Goal: Task Accomplishment & Management: Complete application form

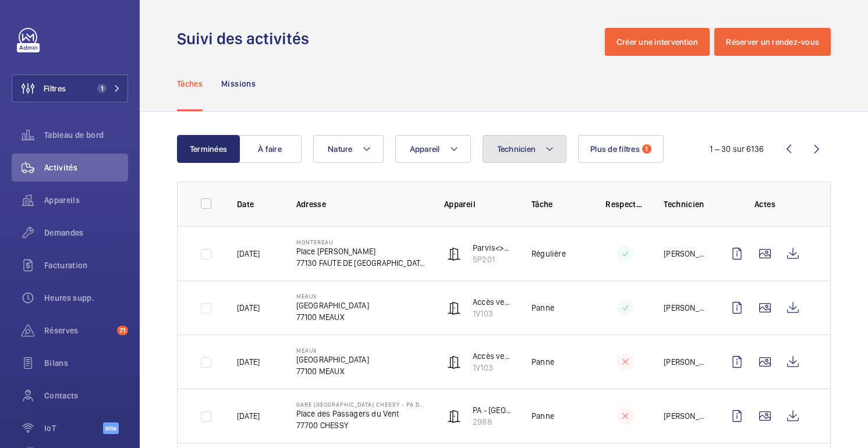
click at [538, 152] on button "Technicien" at bounding box center [525, 149] width 84 height 28
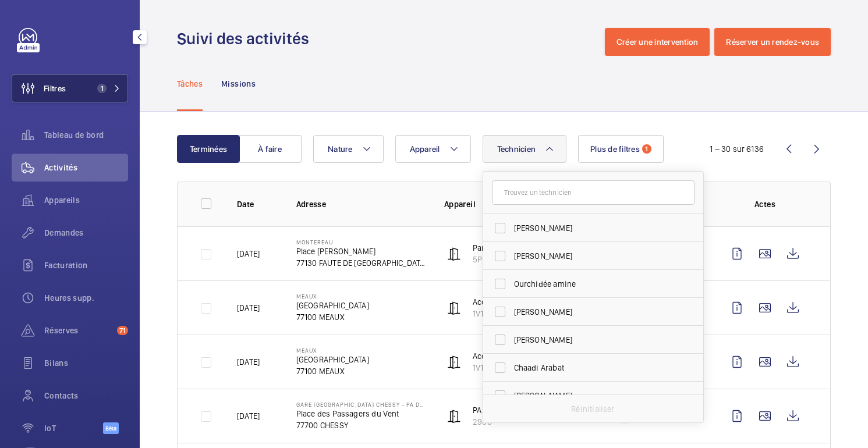
click at [83, 87] on button "Filtres 1" at bounding box center [70, 89] width 116 height 28
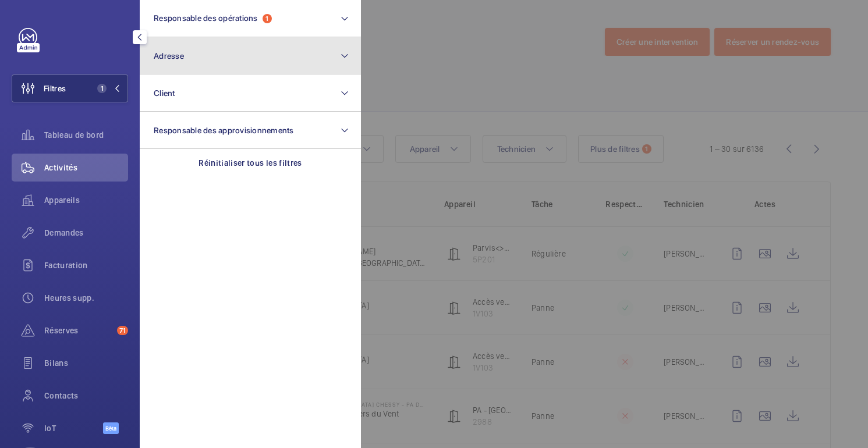
click at [208, 50] on button "Adresse" at bounding box center [250, 55] width 221 height 37
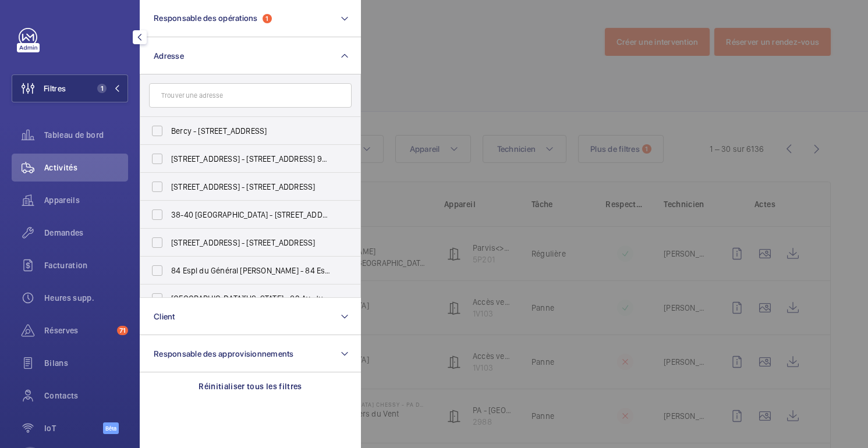
click at [247, 98] on input "text" at bounding box center [250, 95] width 203 height 24
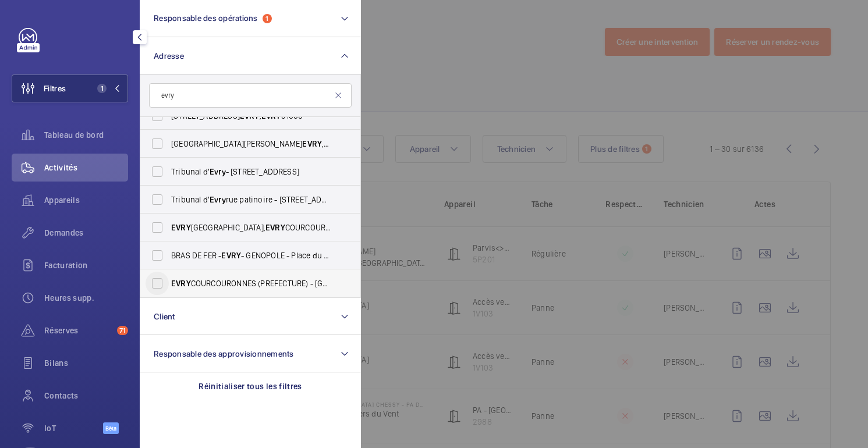
type input "evry"
click at [167, 286] on input "EVRY COURCOURONNES (PREFECTURE) - Cours Marc Seguin, EVRY COURCOURONNES 91000" at bounding box center [157, 283] width 23 height 23
checkbox input "true"
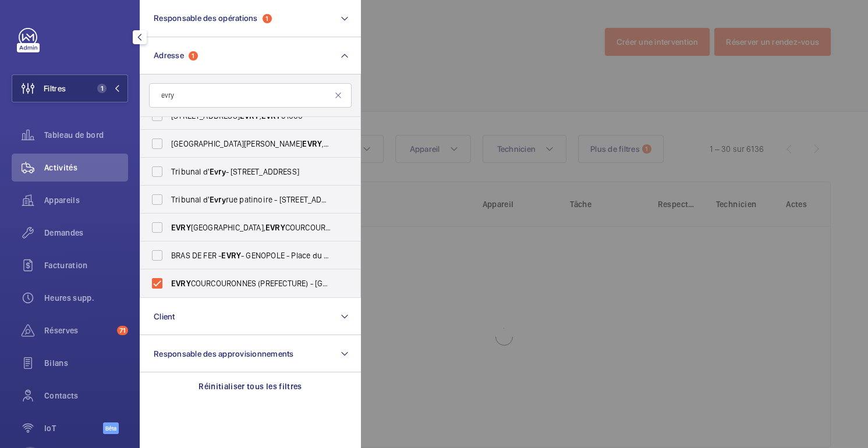
click at [537, 78] on div at bounding box center [795, 224] width 868 height 448
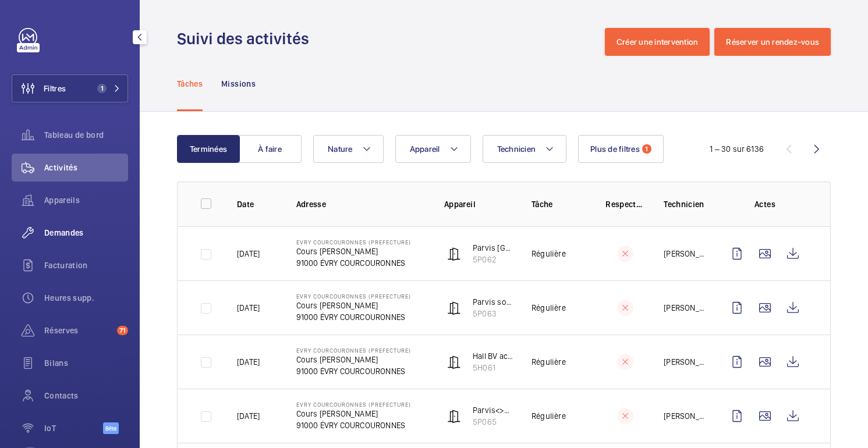
click at [69, 231] on font "Demandes" at bounding box center [64, 232] width 40 height 9
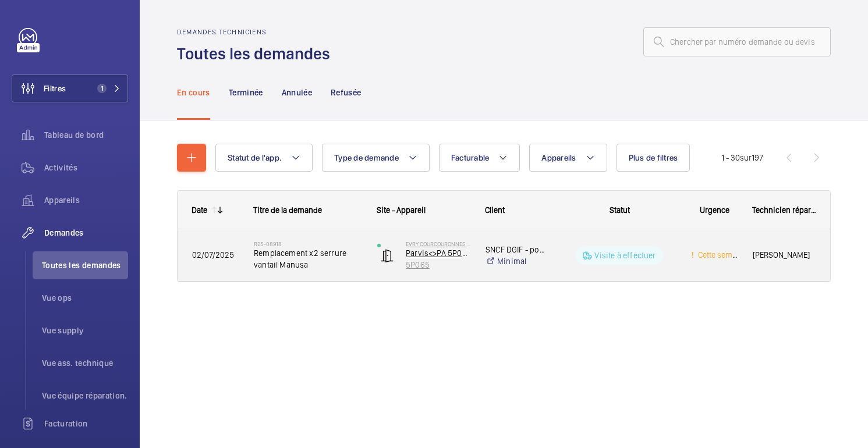
click at [448, 263] on p "5P065" at bounding box center [438, 265] width 65 height 12
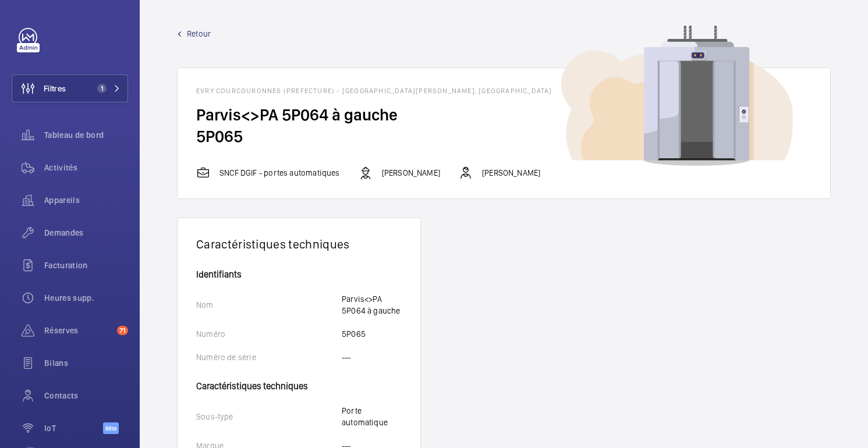
click at [196, 33] on font "Retour" at bounding box center [199, 33] width 24 height 9
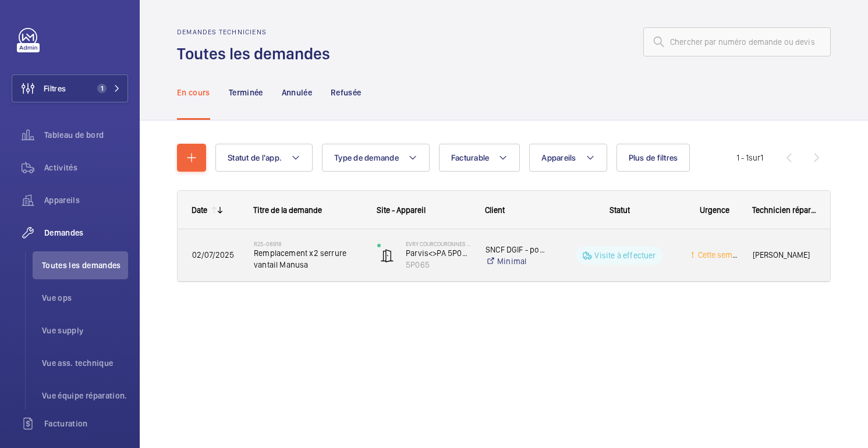
click at [665, 272] on div "Visite à effectuer" at bounding box center [612, 256] width 127 height 42
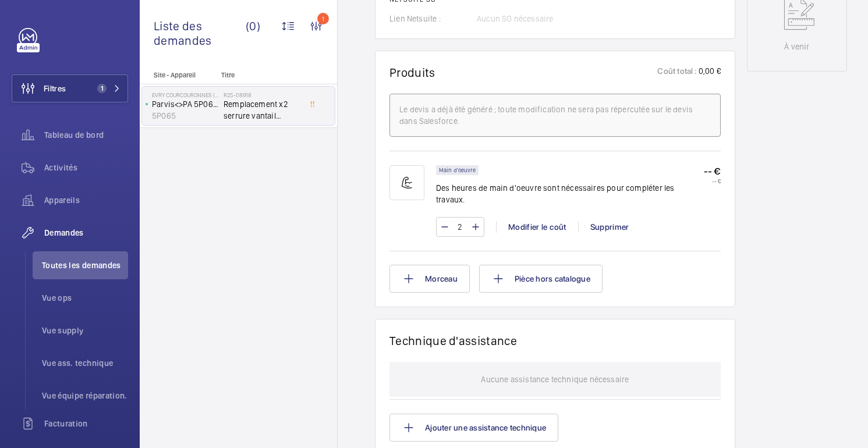
scroll to position [1048, 0]
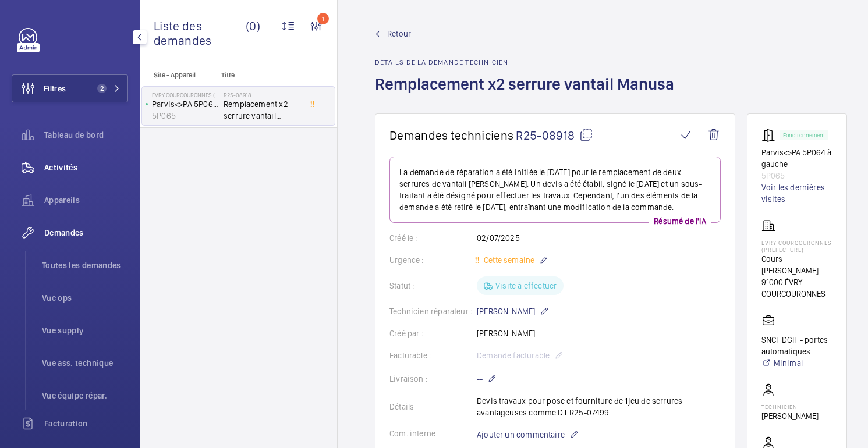
click at [72, 169] on font "Activités" at bounding box center [60, 167] width 33 height 9
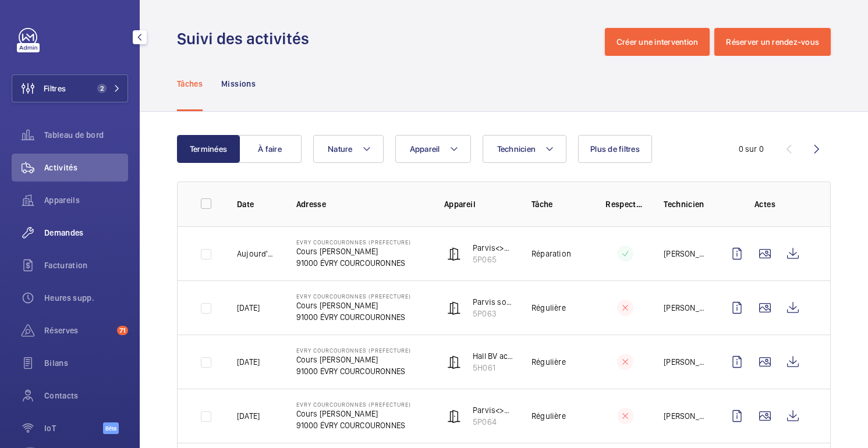
click at [66, 238] on font "Demandes" at bounding box center [64, 232] width 40 height 9
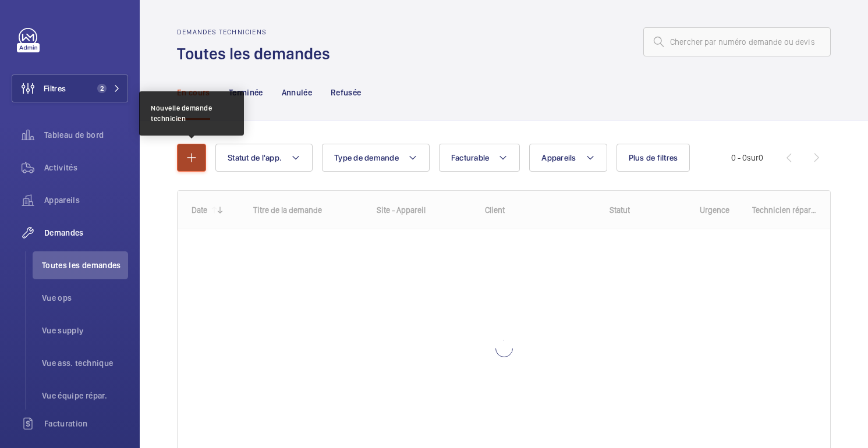
click at [185, 146] on button "button" at bounding box center [191, 158] width 29 height 28
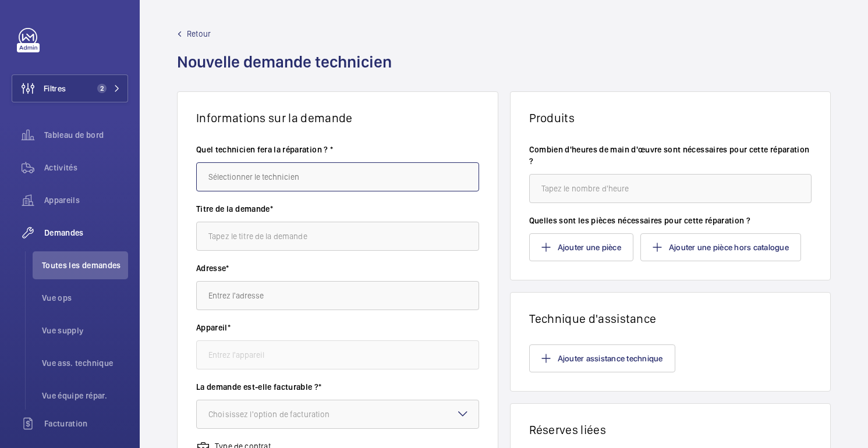
click at [307, 167] on input "text" at bounding box center [337, 176] width 283 height 29
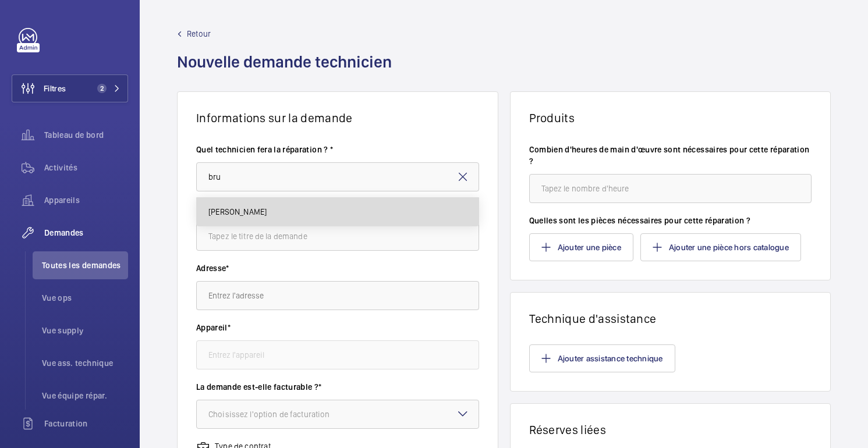
click at [282, 208] on mat-option "[PERSON_NAME]" at bounding box center [338, 212] width 282 height 28
type input "[PERSON_NAME]"
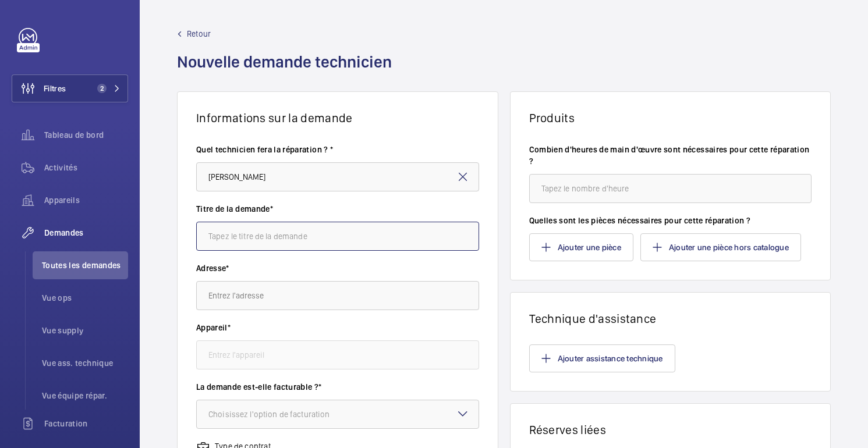
click at [264, 242] on input "text" at bounding box center [337, 236] width 283 height 29
type input "Modernisation porte"
click at [250, 303] on input "text" at bounding box center [337, 295] width 283 height 29
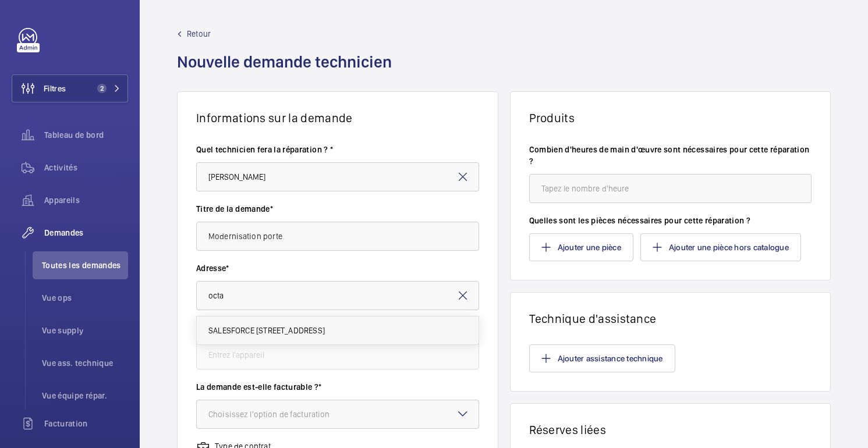
click at [242, 331] on font "SALESFORCE [STREET_ADDRESS]" at bounding box center [266, 330] width 116 height 9
type input "SALESFORCE [STREET_ADDRESS]"
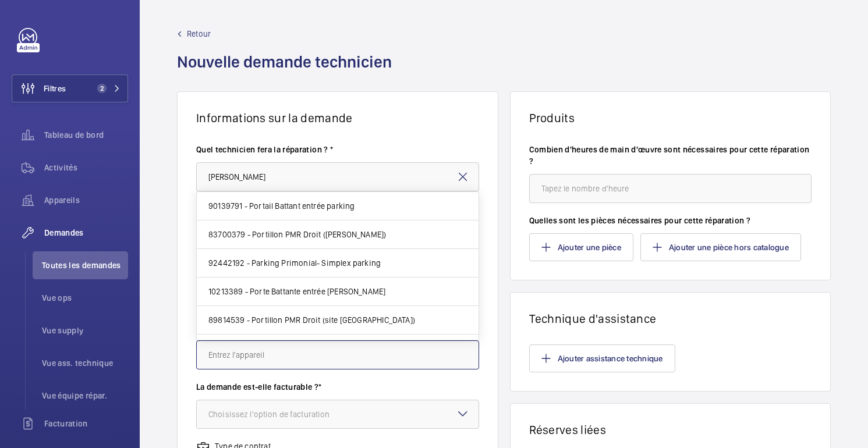
click at [241, 356] on input "text" at bounding box center [337, 355] width 283 height 29
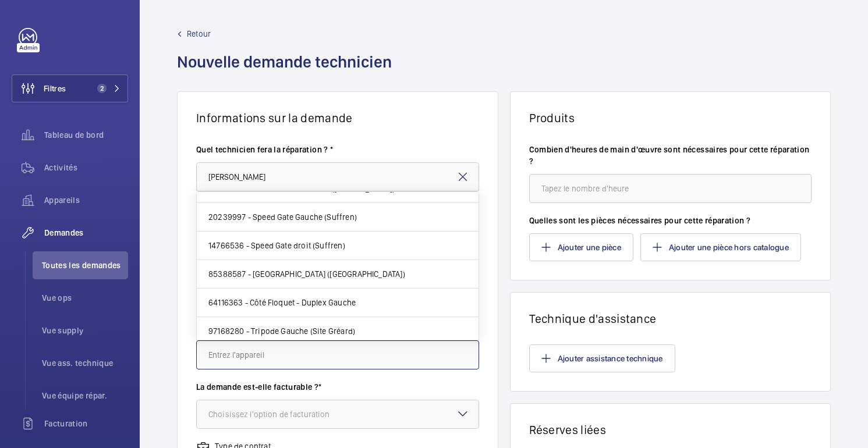
scroll to position [161, 0]
click at [277, 277] on font "85388587 - [GEOGRAPHIC_DATA] ([GEOGRAPHIC_DATA])" at bounding box center [306, 273] width 197 height 9
type input "85388587 - [GEOGRAPHIC_DATA] ([GEOGRAPHIC_DATA])"
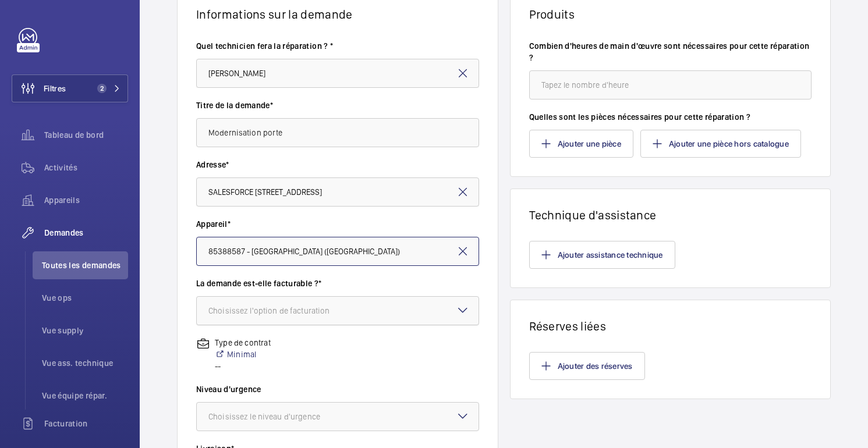
scroll to position [116, 0]
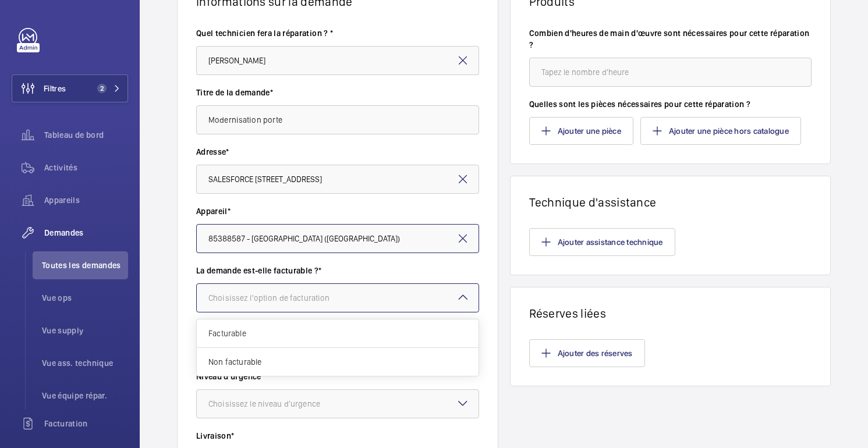
click at [332, 296] on div "Choisissez l'option de facturation" at bounding box center [283, 298] width 150 height 12
click at [247, 332] on span "Facturable" at bounding box center [337, 334] width 258 height 12
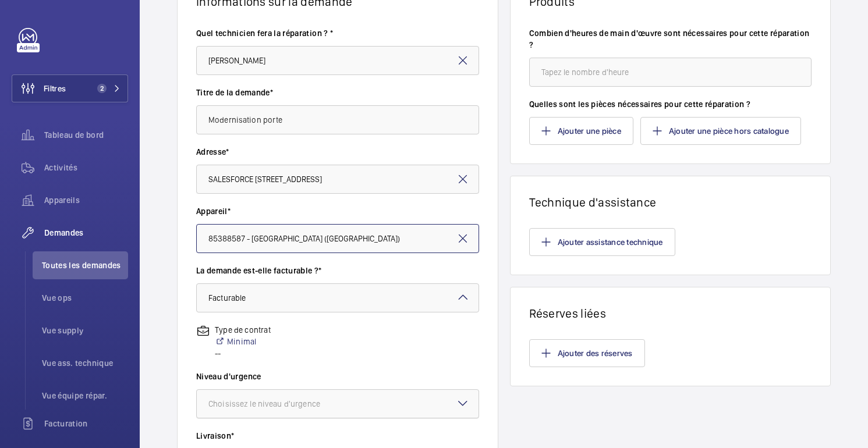
click at [313, 409] on div "Choisissez le niveau d'urgence" at bounding box center [278, 404] width 141 height 12
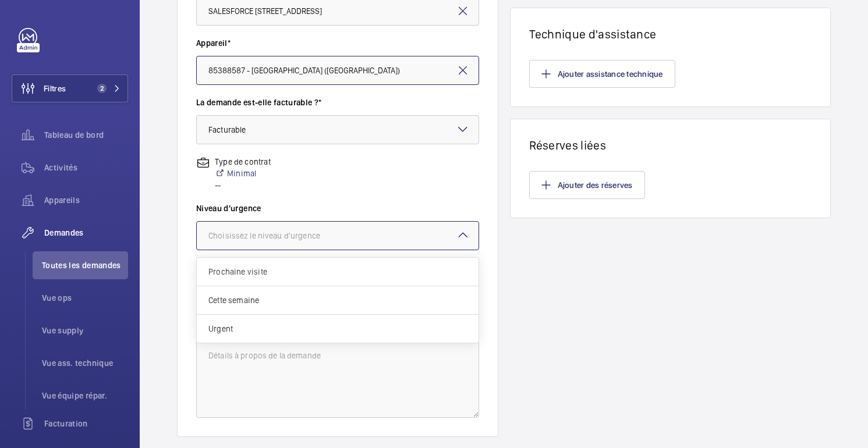
scroll to position [295, 0]
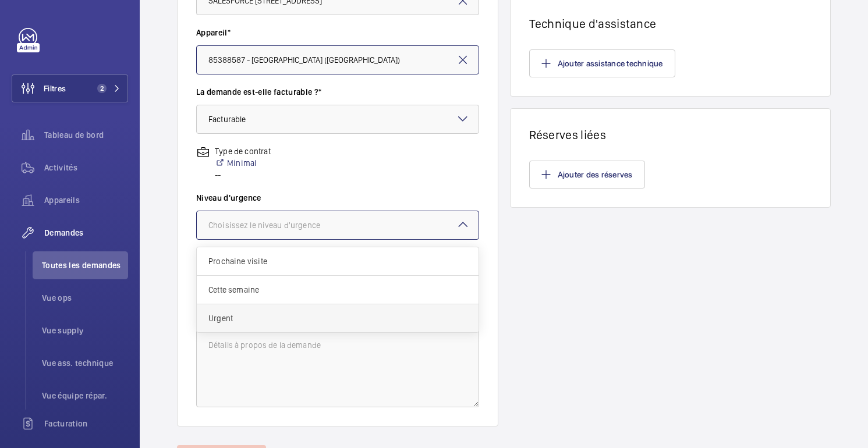
click at [256, 325] on div "Urgent" at bounding box center [338, 318] width 282 height 28
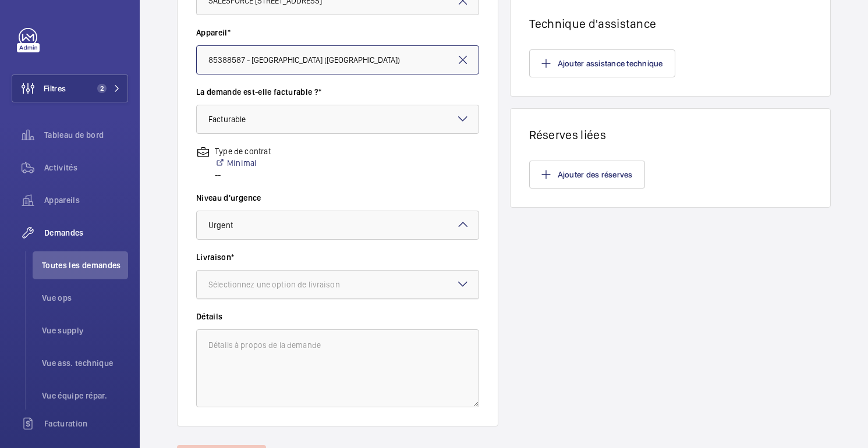
click at [265, 277] on div at bounding box center [338, 285] width 282 height 28
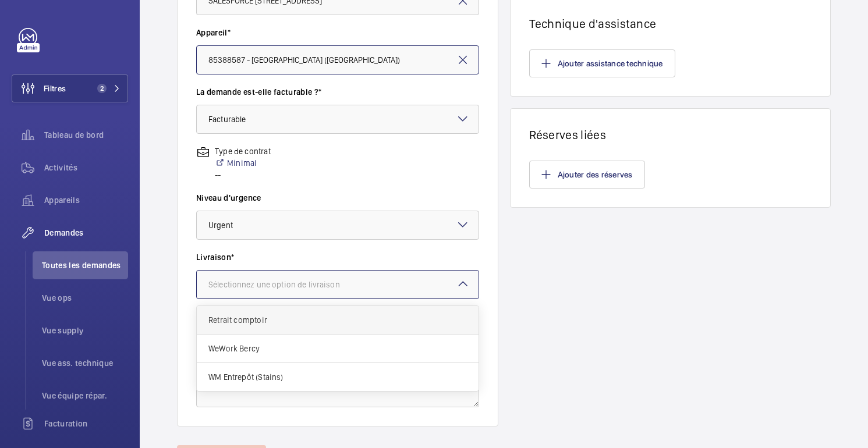
click at [245, 317] on span "Retrait comptoir" at bounding box center [337, 320] width 258 height 12
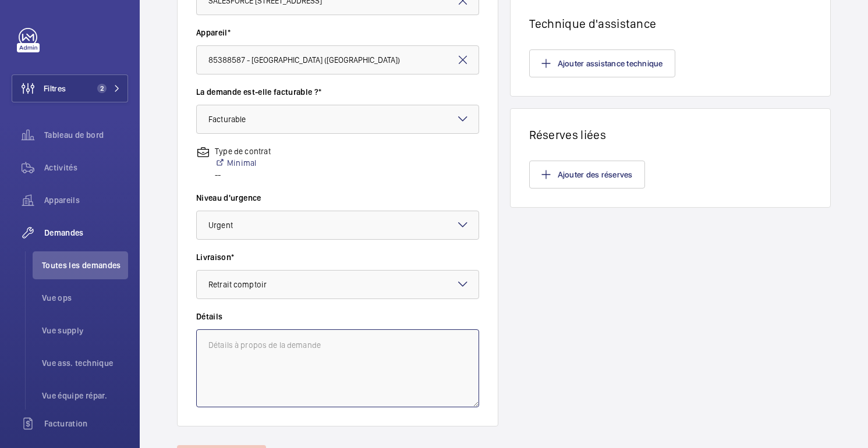
click at [245, 349] on textarea at bounding box center [337, 368] width 283 height 78
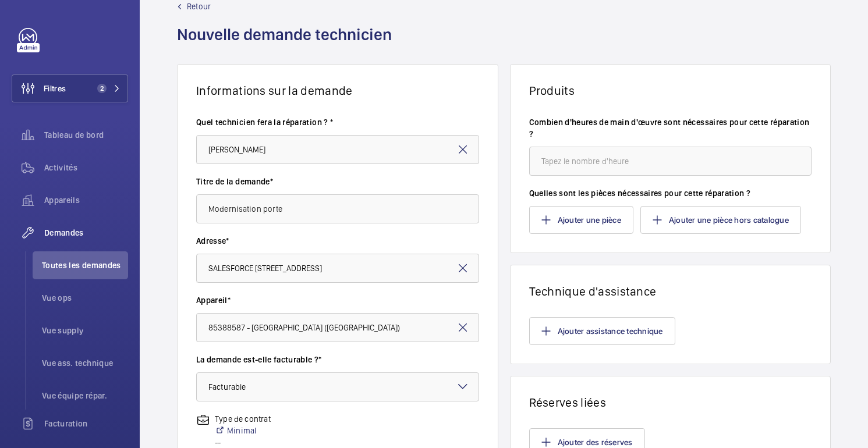
scroll to position [0, 0]
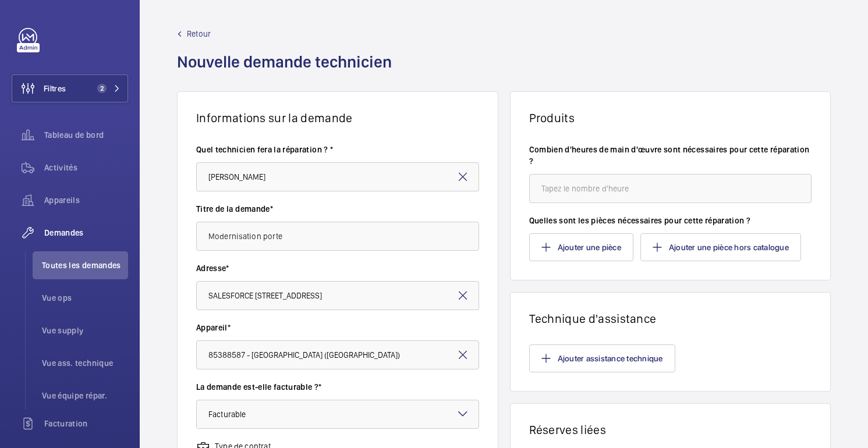
type textarea "Travaux Sous-traitant"
click at [571, 187] on input "number" at bounding box center [670, 188] width 283 height 29
type input "2"
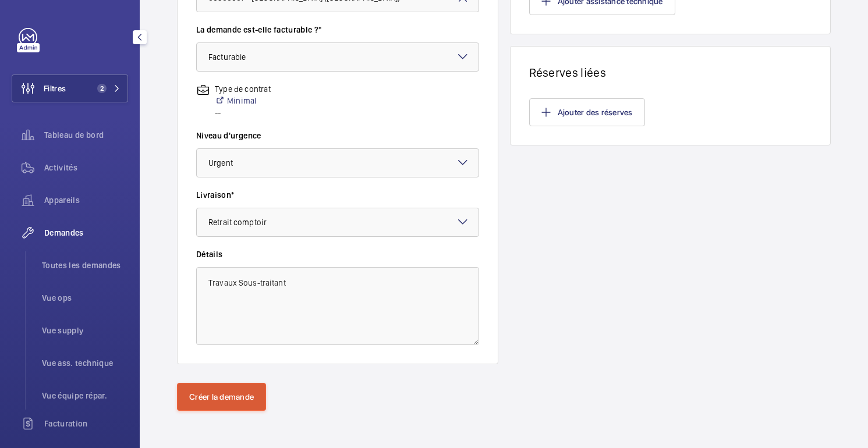
type input "1"
click at [225, 388] on button "Créer la demande" at bounding box center [221, 397] width 89 height 28
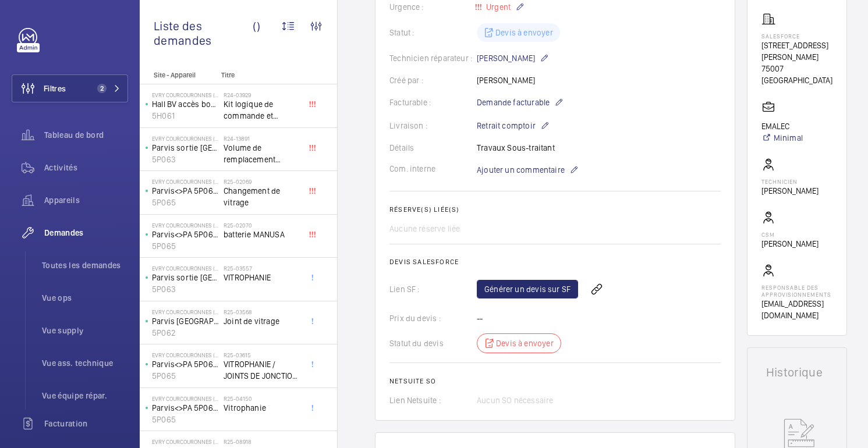
scroll to position [218, 0]
click at [534, 292] on font "Générer un devis sur SF" at bounding box center [527, 289] width 86 height 9
click at [623, 294] on span "Rafraichir la page" at bounding box center [622, 290] width 75 height 14
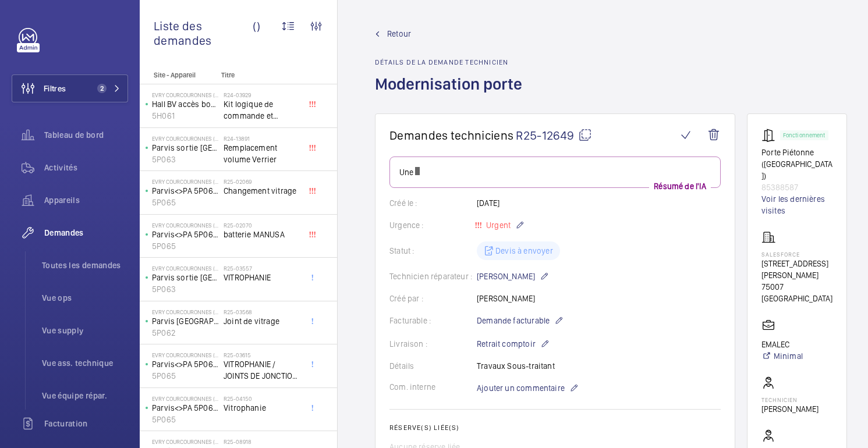
click at [764, 282] on font "75007 [GEOGRAPHIC_DATA]" at bounding box center [796, 292] width 71 height 21
copy wm-front-card-body "75007 [GEOGRAPHIC_DATA]"
drag, startPoint x: 800, startPoint y: 175, endPoint x: 752, endPoint y: 158, distance: 51.2
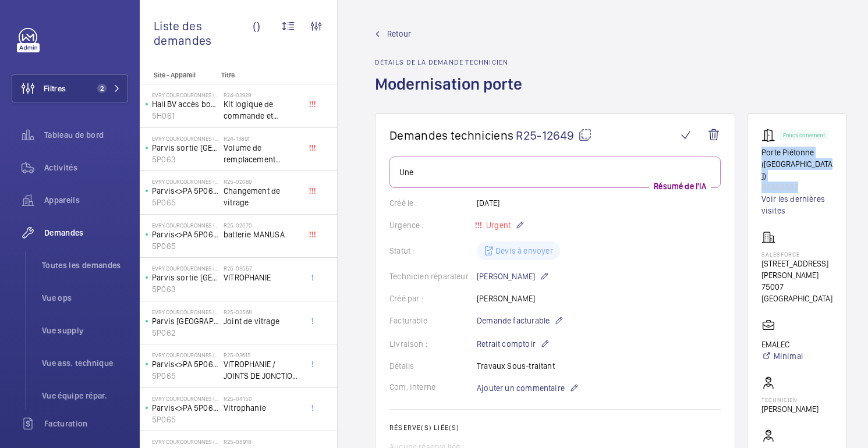
click at [752, 158] on wm-front-card "Fonctionnement Porte Piétonne ([GEOGRAPHIC_DATA]) 85388587 Voir les dernières v…" at bounding box center [797, 334] width 100 height 441
copy div "Gréard) 85388587"
click at [399, 29] on font "Retour" at bounding box center [399, 33] width 24 height 9
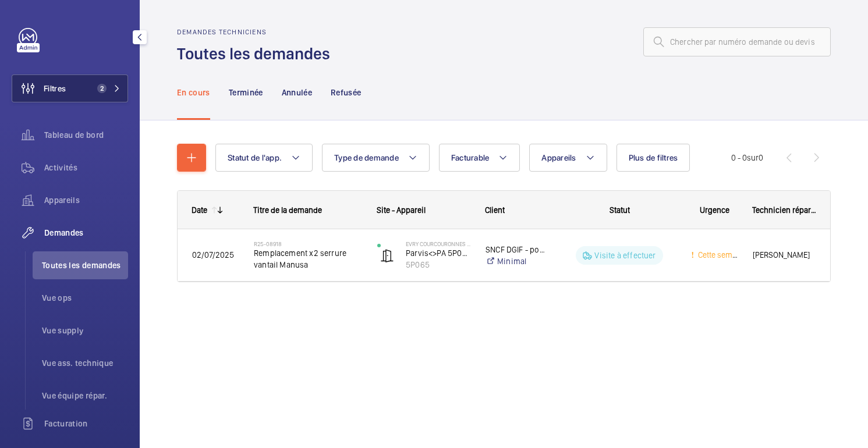
click at [57, 89] on font "Filtres" at bounding box center [55, 88] width 22 height 9
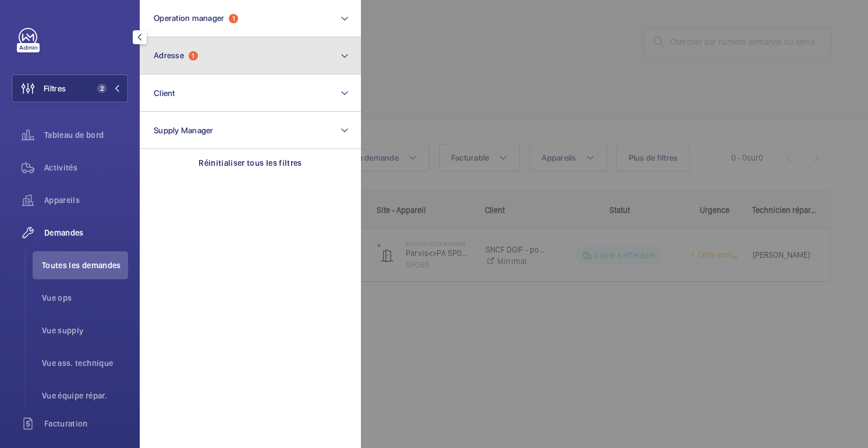
click at [174, 51] on span "Adresse" at bounding box center [169, 55] width 30 height 9
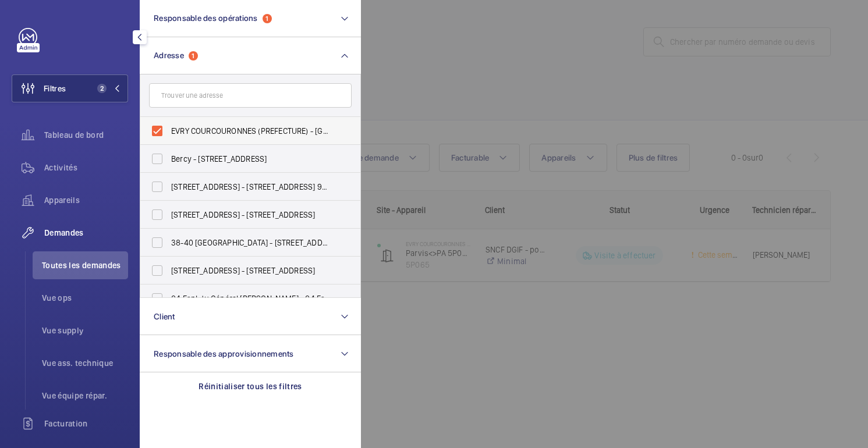
click at [190, 129] on font "EVRY COURCOURONNES (PREFECTURE) - Cours Marc Seguin, EVRY COURCOURONNES 91000" at bounding box center [351, 130] width 361 height 9
click at [169, 129] on input "EVRY COURCOURONNES (PREFECTURE) - Cours Marc Seguin, EVRY COURCOURONNES 91000" at bounding box center [157, 130] width 23 height 23
checkbox input "false"
click at [473, 52] on div at bounding box center [795, 224] width 868 height 448
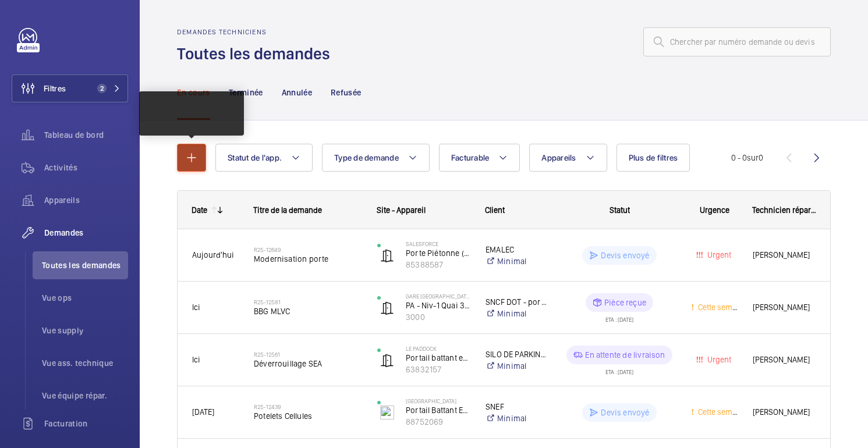
click at [190, 152] on mat-icon "button" at bounding box center [192, 158] width 14 height 14
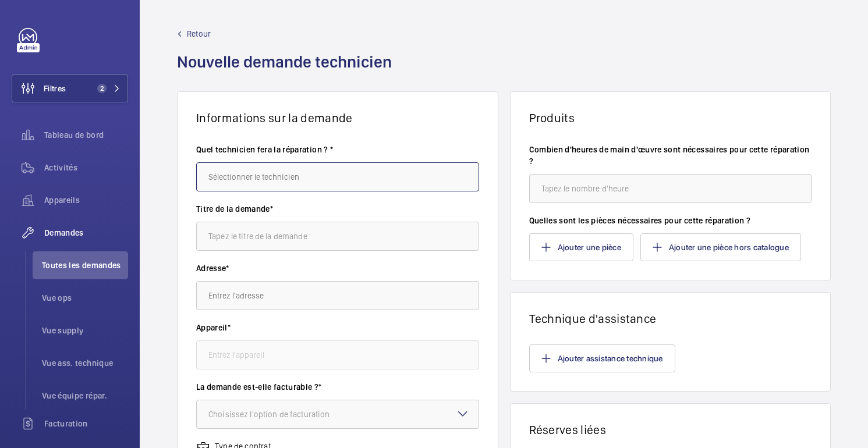
click at [263, 183] on input "text" at bounding box center [337, 176] width 283 height 29
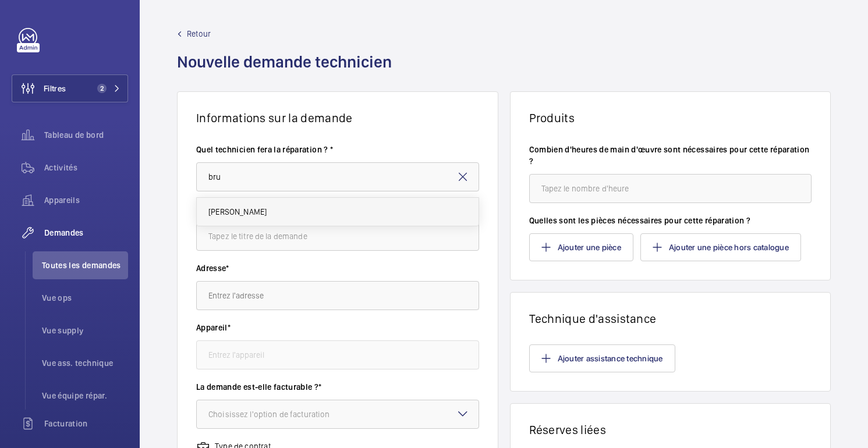
click at [232, 209] on font "[PERSON_NAME]" at bounding box center [237, 211] width 58 height 9
type input "[PERSON_NAME]"
click at [247, 241] on input "text" at bounding box center [337, 236] width 283 height 29
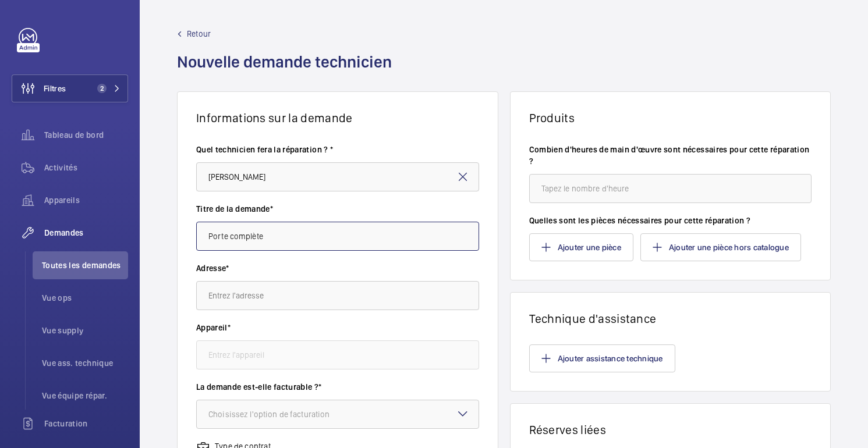
type input "Porte complète"
click at [233, 302] on input "text" at bounding box center [337, 295] width 283 height 29
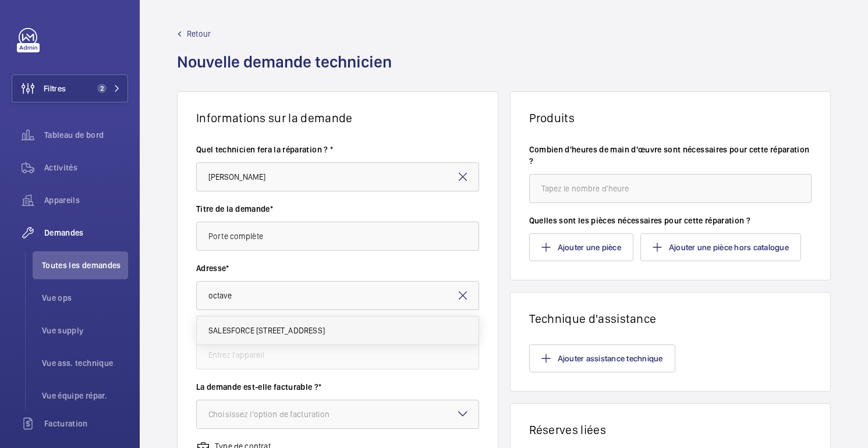
click at [238, 336] on span "SALESFORCE [STREET_ADDRESS]" at bounding box center [266, 331] width 116 height 12
type input "SALESFORCE [STREET_ADDRESS]"
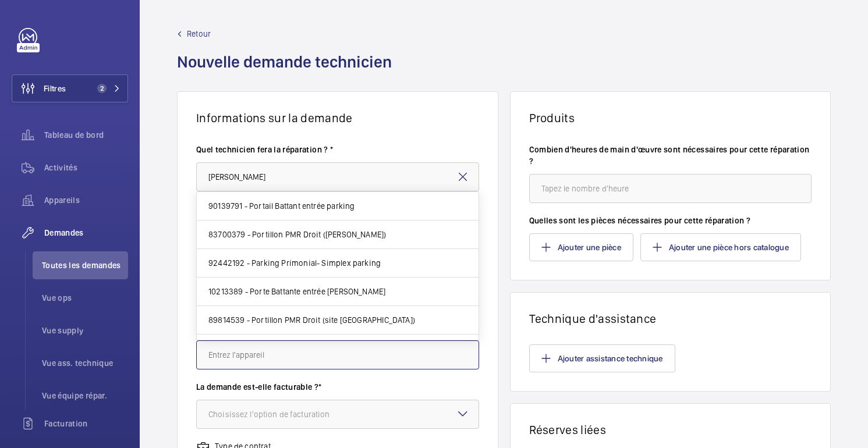
click at [240, 351] on input "text" at bounding box center [337, 355] width 283 height 29
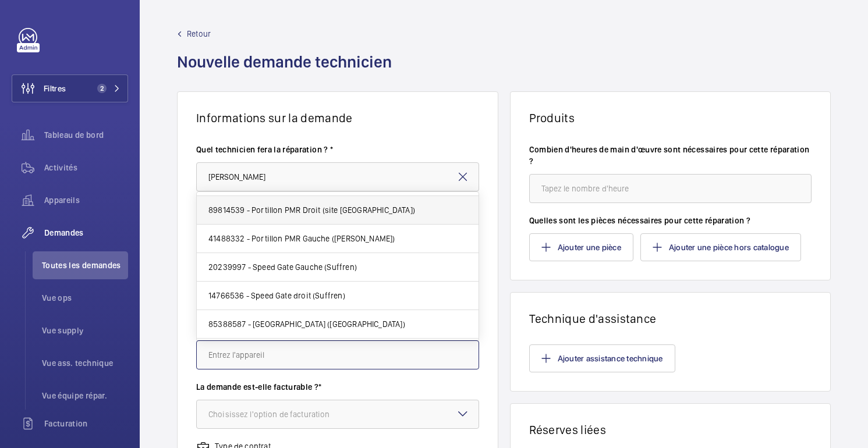
scroll to position [121, 0]
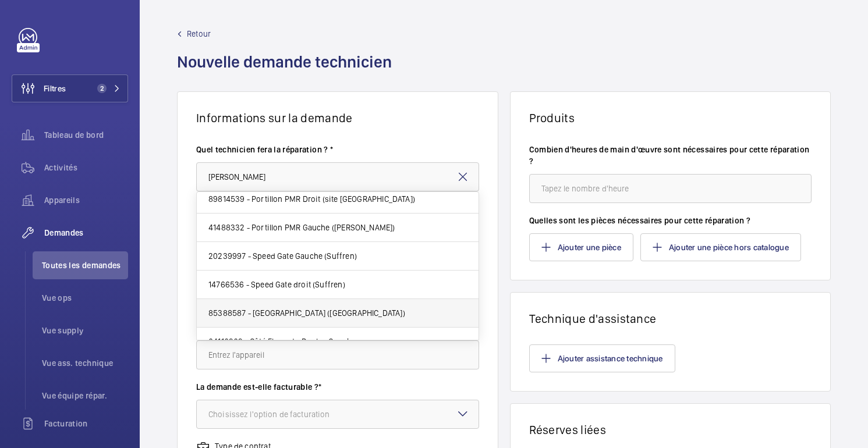
click at [340, 314] on font "85388587 - [GEOGRAPHIC_DATA] ([GEOGRAPHIC_DATA])" at bounding box center [306, 313] width 197 height 9
type input "85388587 - [GEOGRAPHIC_DATA] ([GEOGRAPHIC_DATA])"
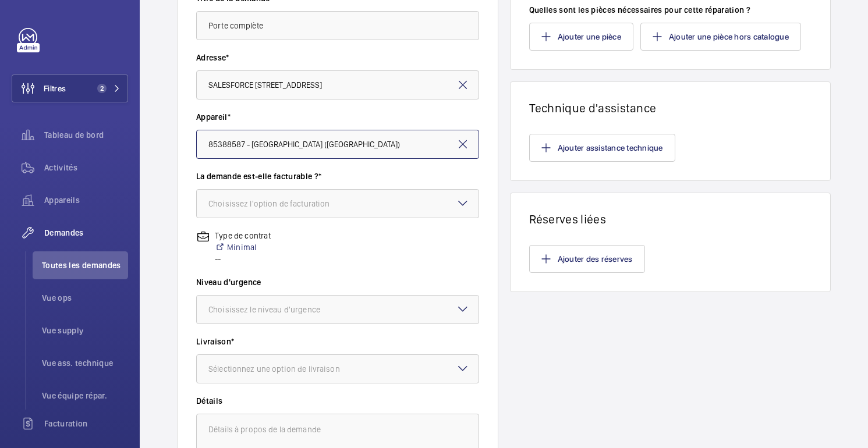
scroll to position [222, 0]
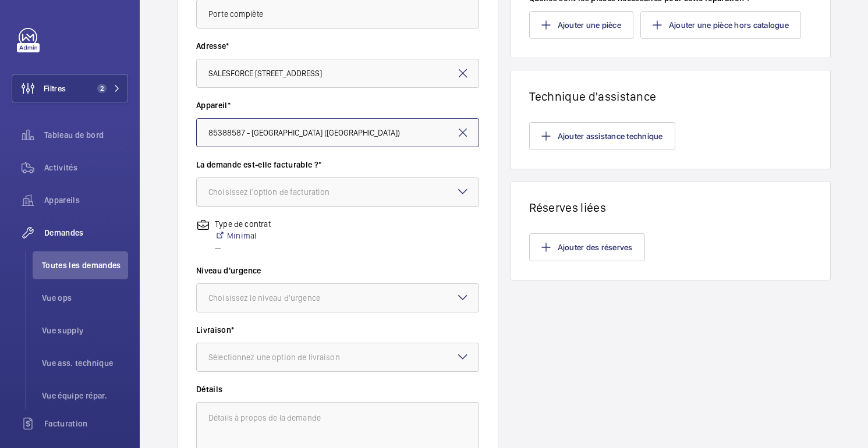
click at [276, 193] on font "Choisissez l'option de facturation" at bounding box center [268, 191] width 121 height 9
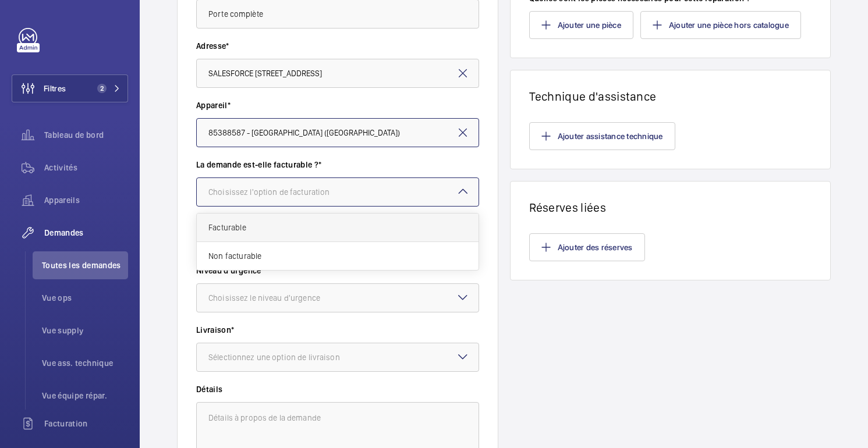
click at [259, 232] on span "Facturable" at bounding box center [337, 228] width 258 height 12
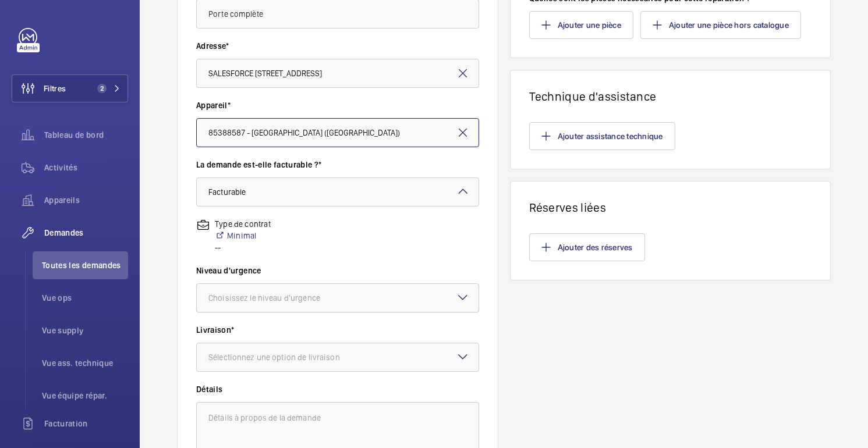
click at [256, 299] on font "Choisissez le niveau d'urgence" at bounding box center [264, 297] width 112 height 9
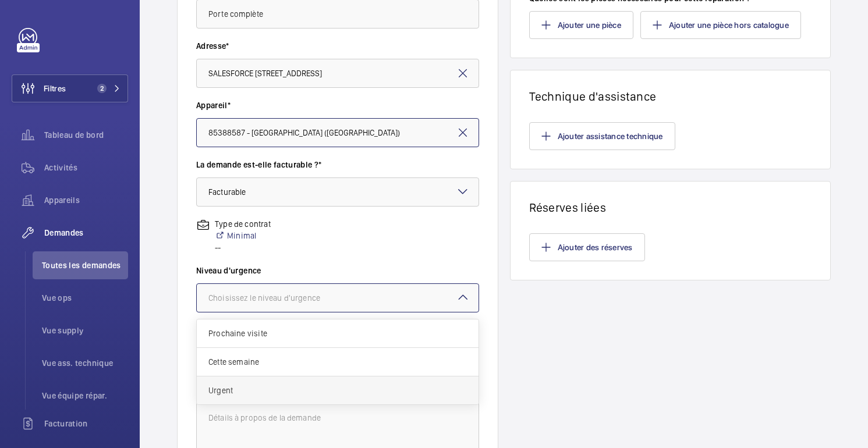
click at [237, 396] on span "Urgent" at bounding box center [337, 391] width 258 height 12
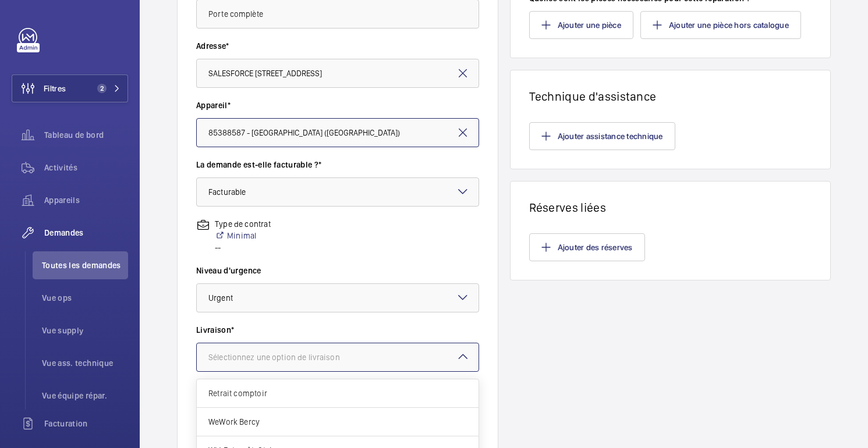
click at [266, 351] on div at bounding box center [338, 357] width 282 height 28
click at [248, 388] on span "Retrait comptoir" at bounding box center [337, 394] width 258 height 12
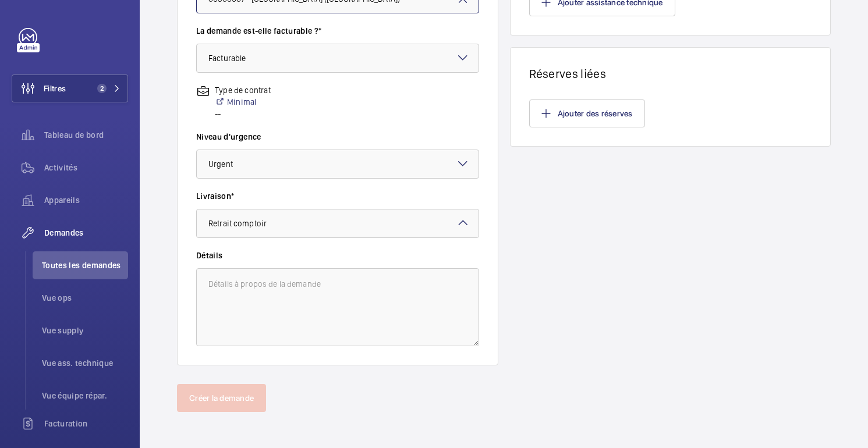
scroll to position [357, 0]
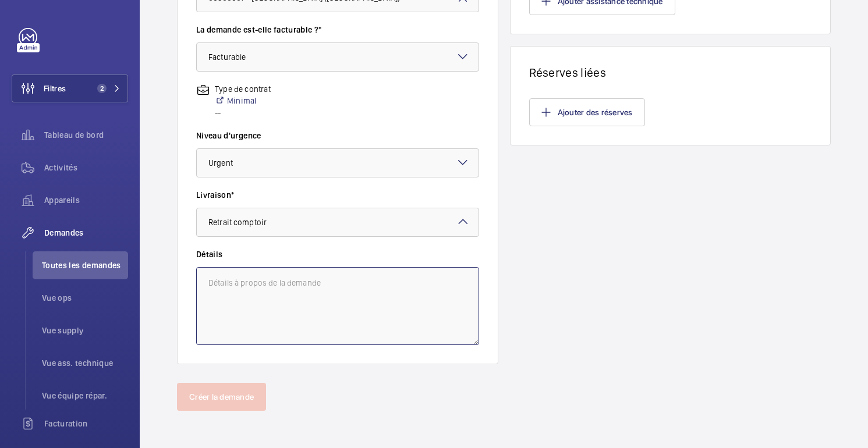
click at [314, 319] on textarea at bounding box center [337, 306] width 283 height 78
type textarea "Travaux Sous-traitant"
click at [753, 249] on div "Produits Combien d'heures de main d'œuvre sont nécessaires pour cette réparatio…" at bounding box center [670, 49] width 321 height 630
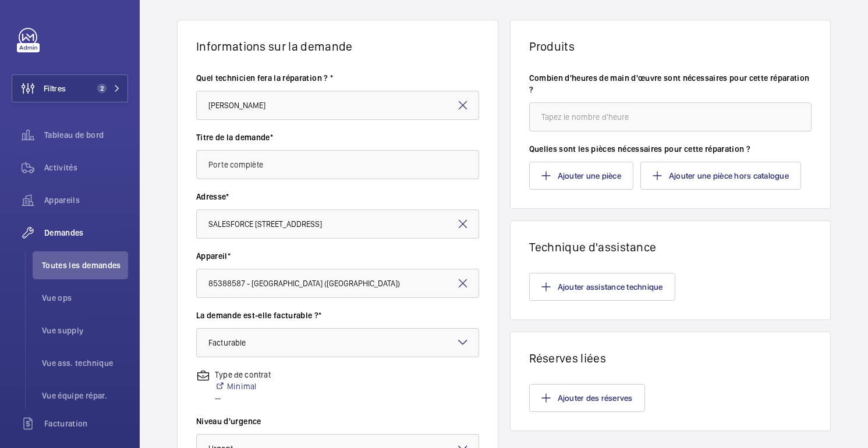
scroll to position [0, 0]
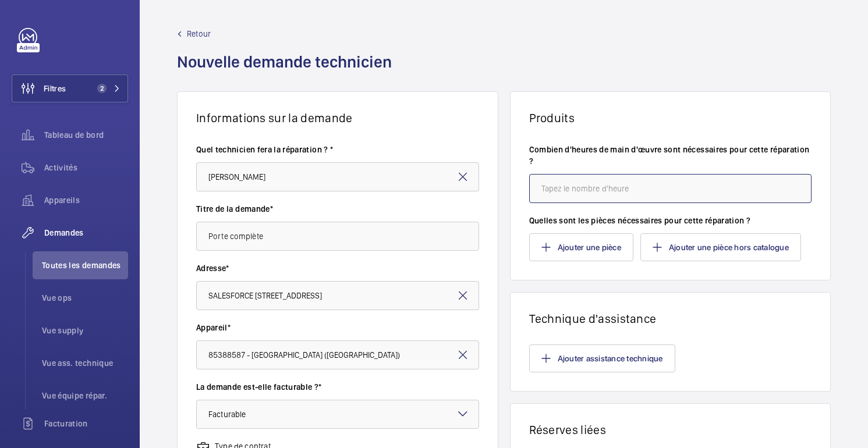
click at [619, 183] on input "number" at bounding box center [670, 188] width 283 height 29
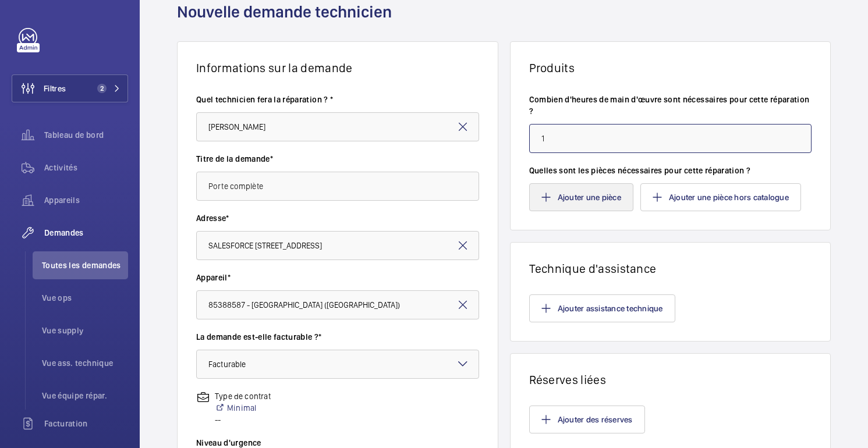
scroll to position [357, 0]
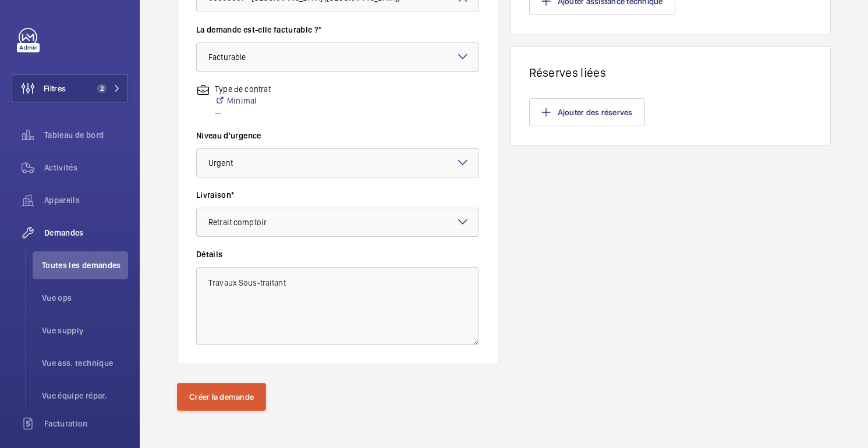
type input "1"
click at [230, 404] on button "Créer la demande" at bounding box center [221, 397] width 89 height 28
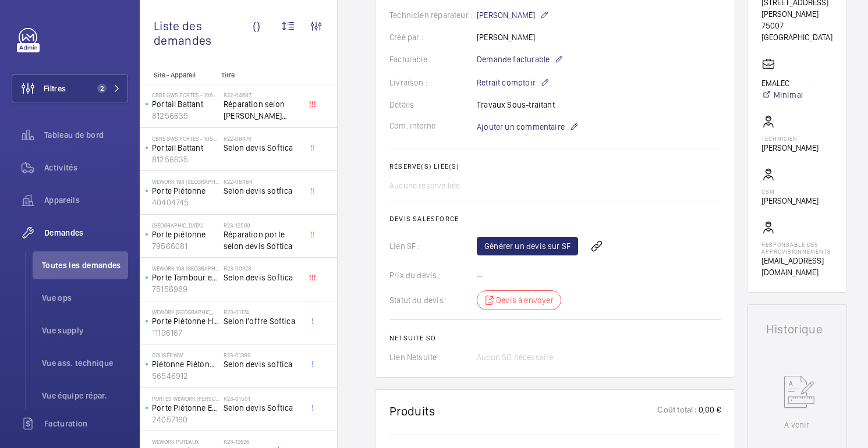
scroll to position [271, 0]
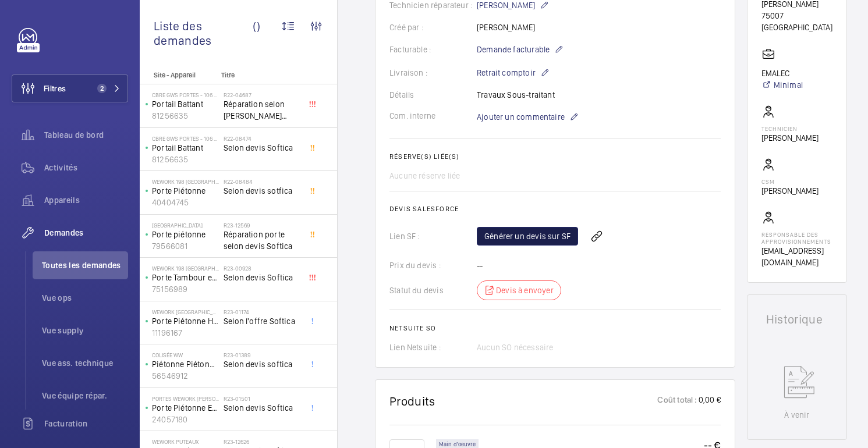
click at [514, 238] on font "Générer un devis sur SF" at bounding box center [527, 236] width 86 height 9
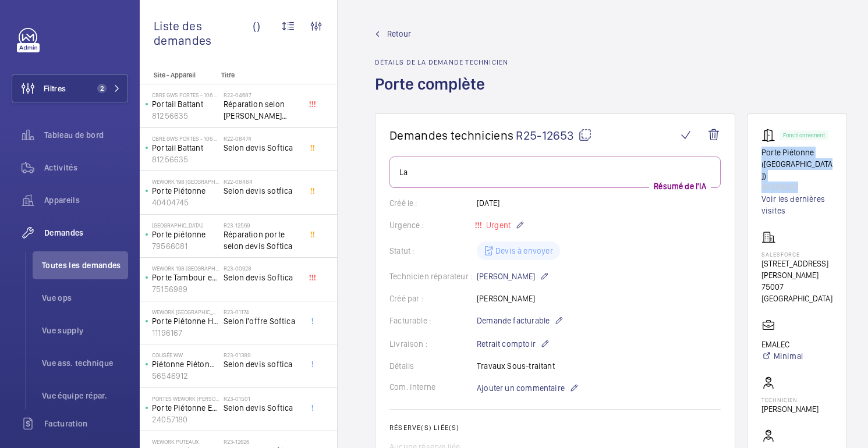
drag, startPoint x: 797, startPoint y: 173, endPoint x: 757, endPoint y: 151, distance: 45.1
click at [757, 151] on wm-front-card "Fonctionnement Porte Piétonne ([GEOGRAPHIC_DATA]) 85388587 Voir les dernières v…" at bounding box center [797, 334] width 100 height 441
copy div "Porte Piétonne (rue Gréard) 85388587"
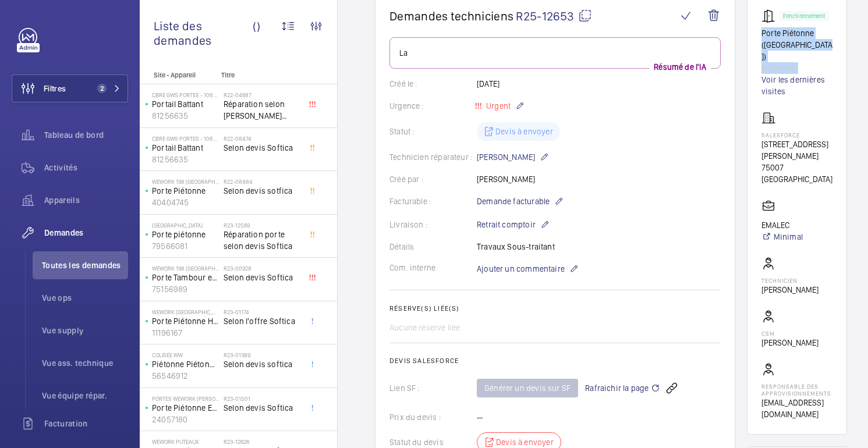
scroll to position [118, 0]
click at [632, 395] on span "Rafraichir la page" at bounding box center [622, 389] width 75 height 14
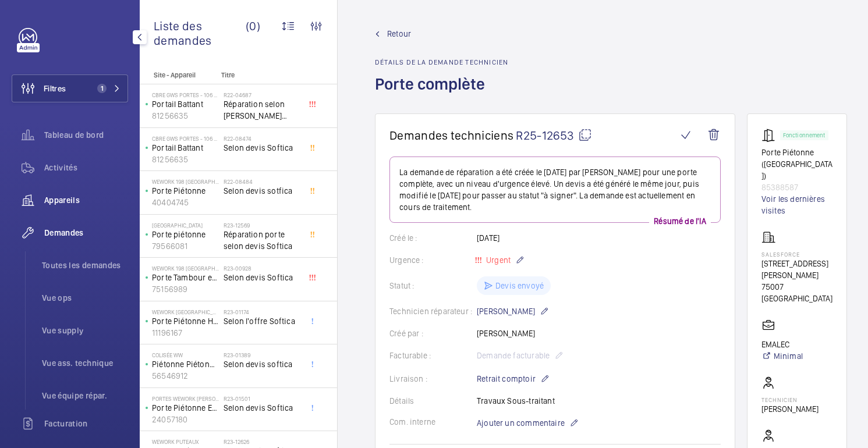
click at [57, 208] on div "Appareils" at bounding box center [70, 200] width 116 height 28
